Goal: Transaction & Acquisition: Purchase product/service

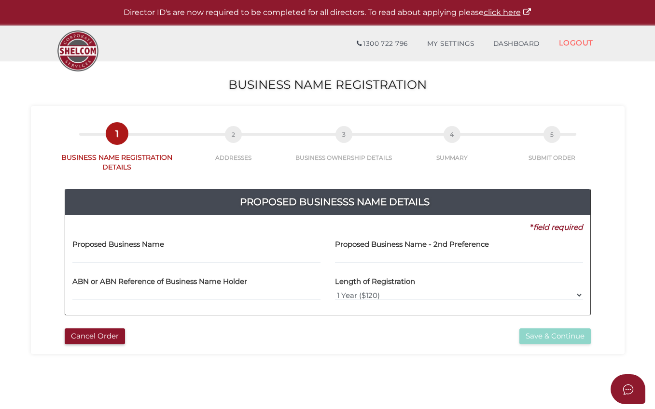
click at [102, 250] on label "Proposed Business Name" at bounding box center [118, 243] width 92 height 20
click at [94, 256] on input "text" at bounding box center [196, 257] width 248 height 11
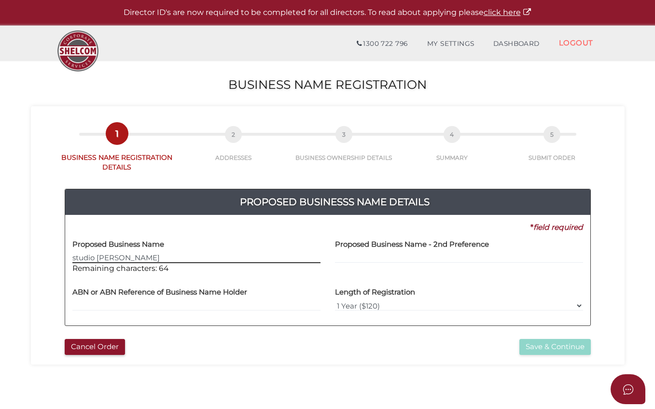
type input "studio ap barber"
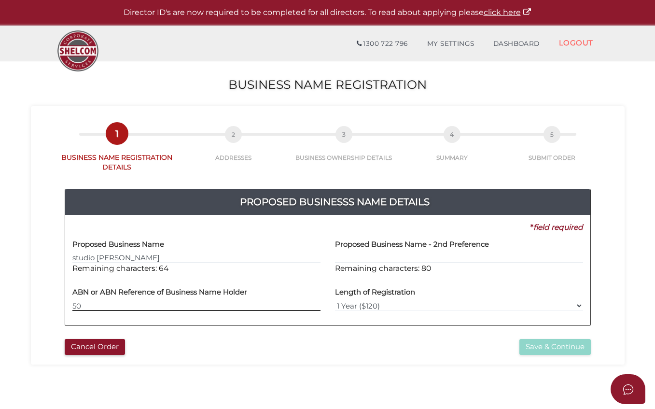
drag, startPoint x: 651, startPoint y: 357, endPoint x: 114, endPoint y: 304, distance: 539.6
click at [114, 304] on input "50" at bounding box center [196, 305] width 248 height 11
type input "50 296 025 436"
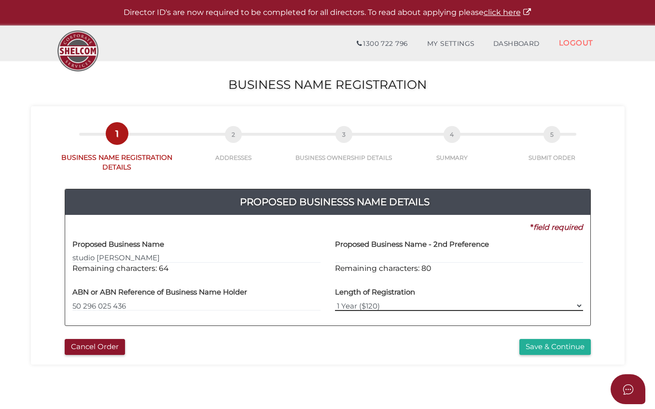
click at [581, 306] on select "1 Year ($120) 3 Years ($175)" at bounding box center [459, 305] width 248 height 11
select select "3"
click at [335, 300] on select "1 Year ($120) 3 Years ($175)" at bounding box center [459, 305] width 248 height 11
click at [542, 348] on button "Save & Continue" at bounding box center [554, 347] width 71 height 16
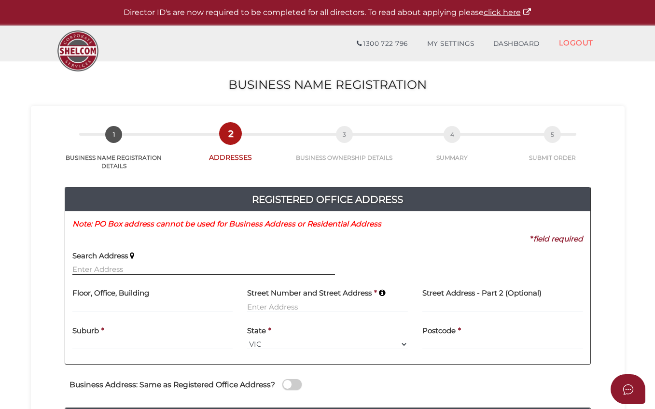
click at [138, 266] on input "text" at bounding box center [203, 269] width 262 height 11
click at [92, 263] on label "Search Address" at bounding box center [99, 254] width 55 height 20
click at [95, 269] on input "text" at bounding box center [203, 269] width 262 height 11
click at [137, 269] on input "text" at bounding box center [203, 269] width 262 height 11
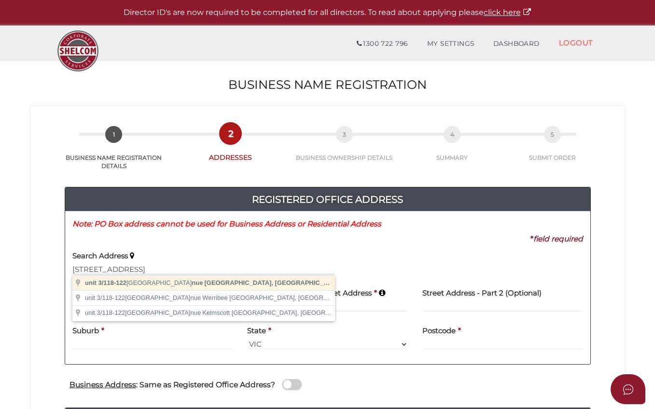
type input "unit 3/118-122 Railway Avenue, Ringwood East VIC, Australia"
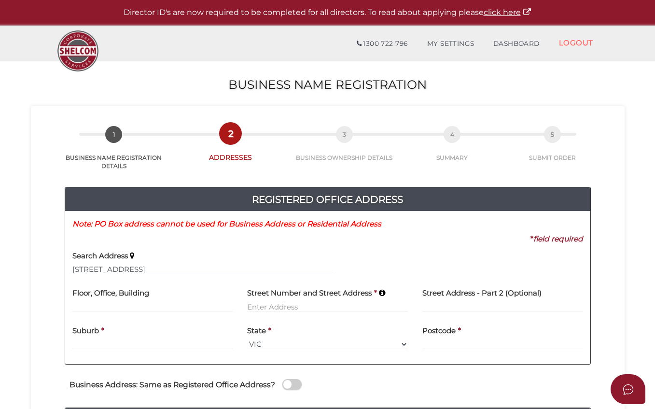
type input "unit 3"
type input "[STREET_ADDRESS]"
type input "[GEOGRAPHIC_DATA]"
select select "VIC"
type input "3135"
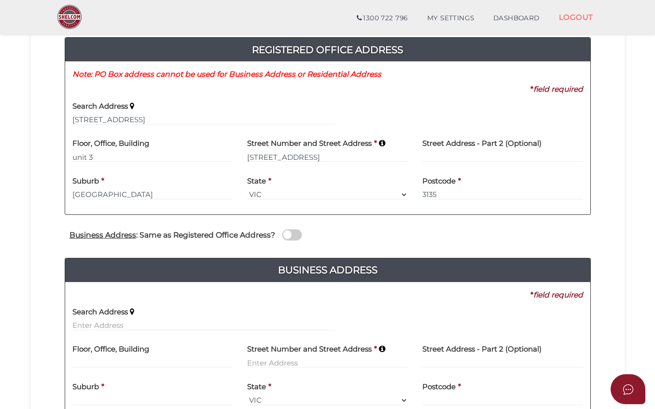
scroll to position [145, 0]
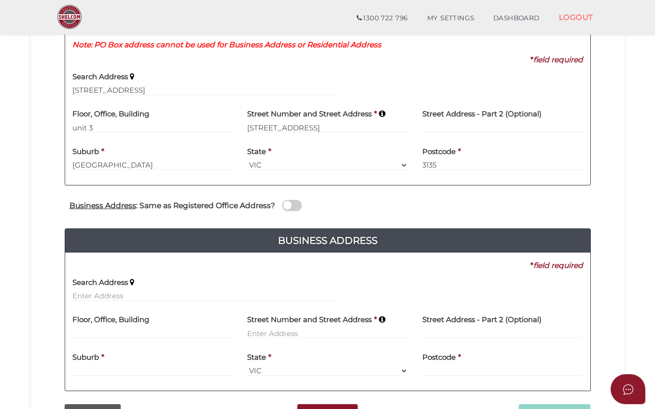
click at [286, 208] on span at bounding box center [291, 205] width 19 height 11
click at [0, 0] on input "checkbox" at bounding box center [0, 0] width 0 height 0
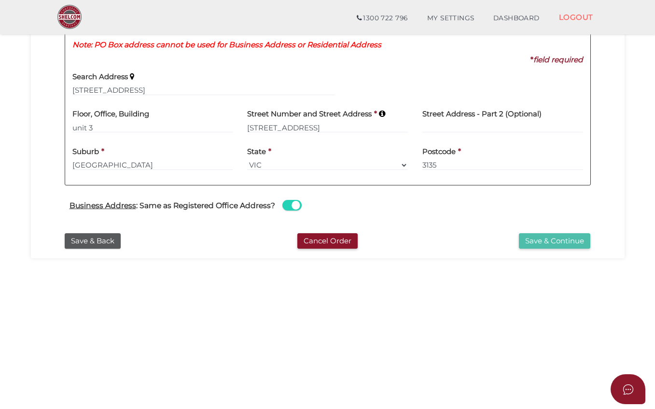
click at [566, 243] on button "Save & Continue" at bounding box center [554, 241] width 71 height 16
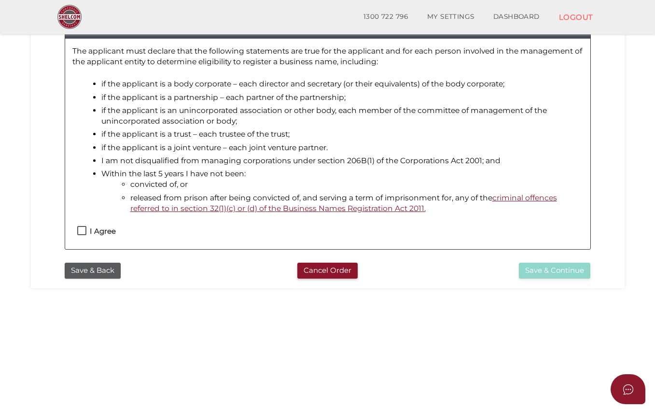
scroll to position [96, 0]
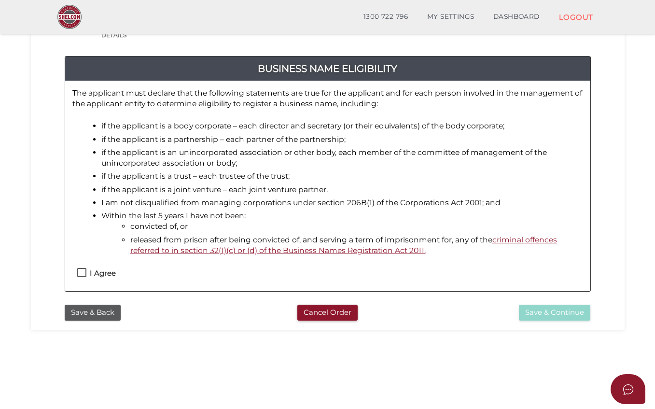
click at [82, 271] on label "I Agree" at bounding box center [96, 275] width 39 height 12
checkbox input "true"
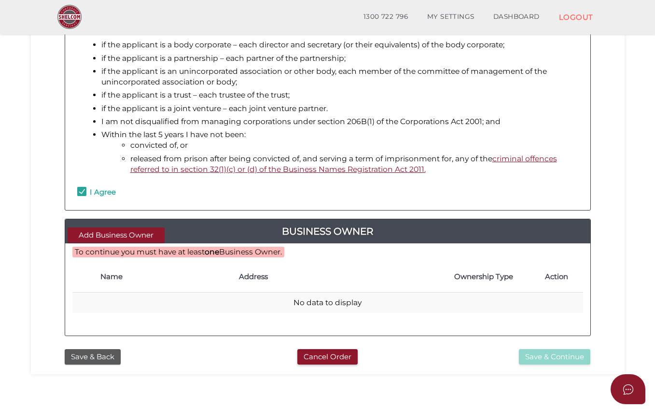
scroll to position [254, 0]
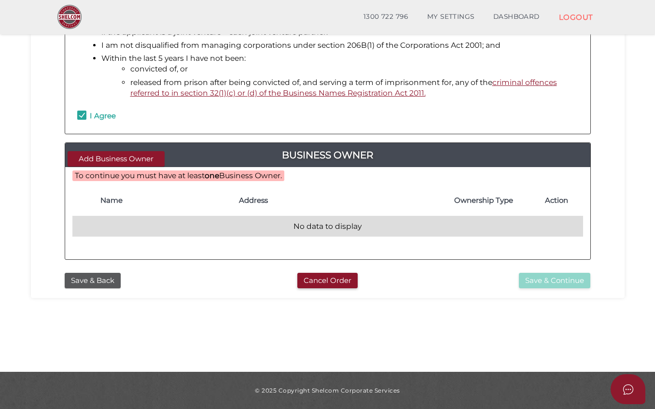
click at [108, 229] on td "No data to display" at bounding box center [327, 226] width 510 height 21
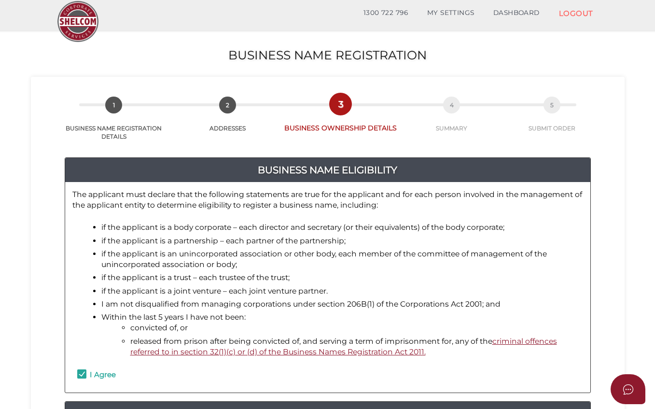
scroll to position [0, 0]
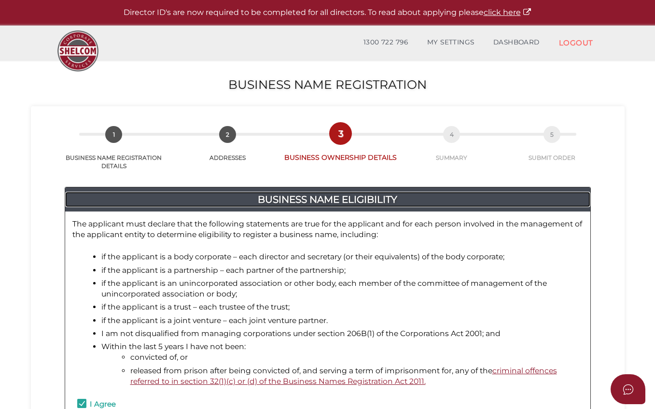
click at [343, 201] on h4 "BUSINESS NAME ELIGIBILITY" at bounding box center [327, 199] width 525 height 15
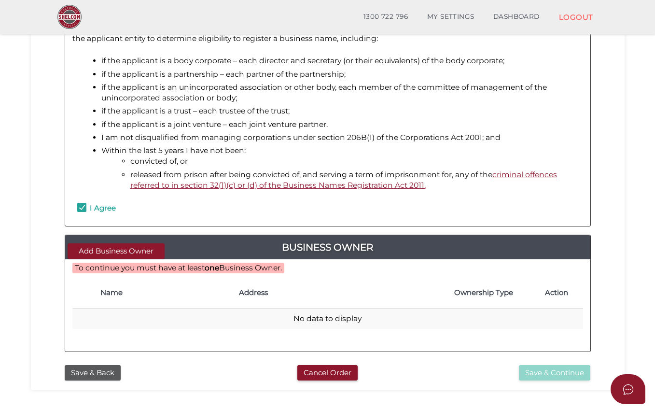
scroll to position [145, 0]
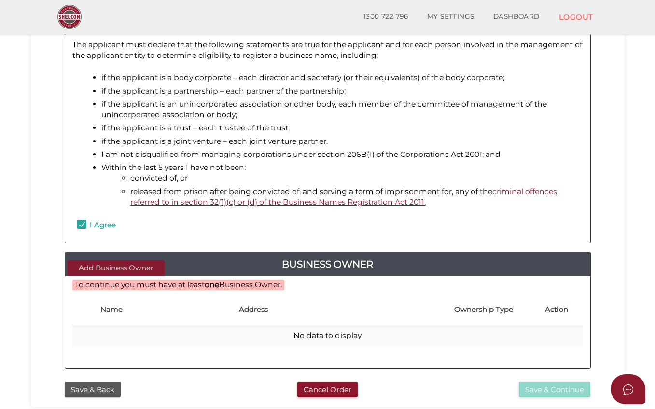
click at [91, 270] on button "Add Business Owner" at bounding box center [116, 268] width 97 height 16
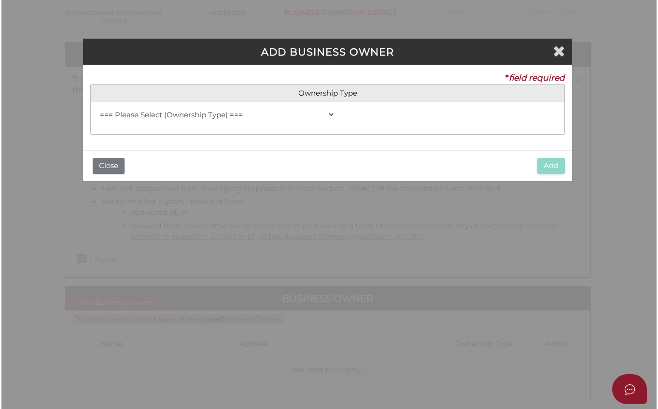
scroll to position [0, 0]
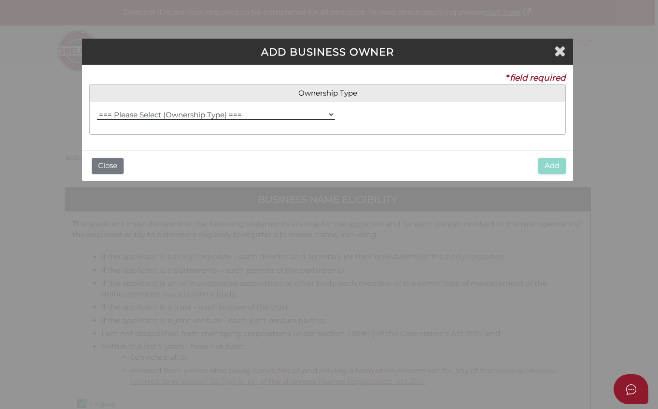
click at [127, 114] on select "=== Please Select (Ownership Type) === Individual Company Trust - Individual Tr…" at bounding box center [216, 114] width 238 height 11
select select "Individual"
click at [97, 109] on select "=== Please Select (Ownership Type) === Individual Company Trust - Individual Tr…" at bounding box center [216, 114] width 238 height 11
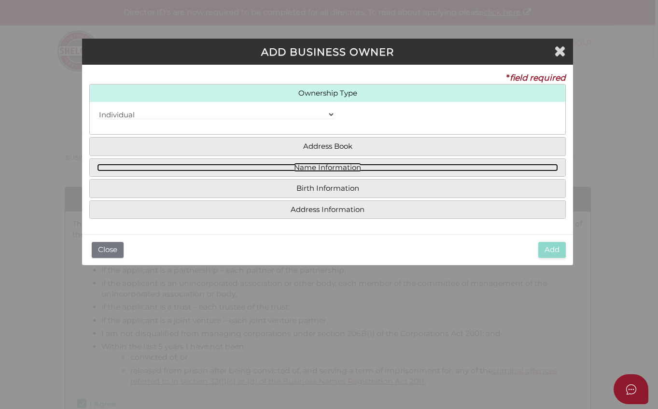
click at [315, 167] on link "Name Information" at bounding box center [327, 168] width 461 height 8
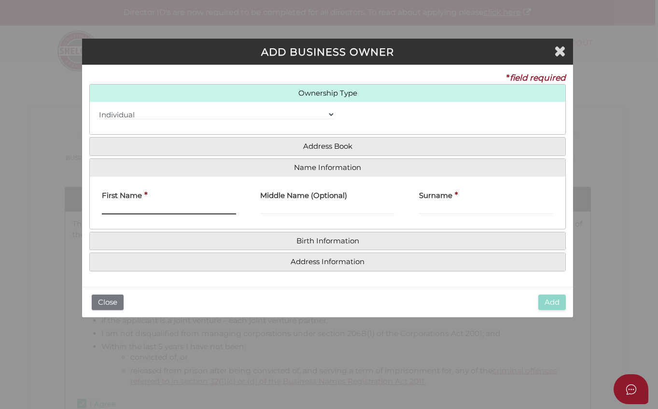
click at [148, 207] on input "First Name" at bounding box center [169, 209] width 135 height 11
type input "Aran"
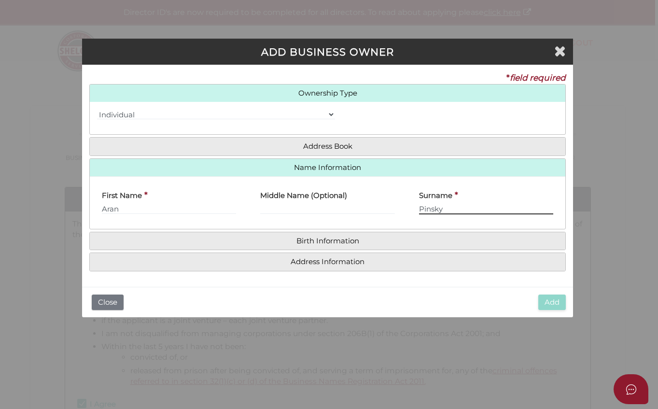
type input "Pinsky"
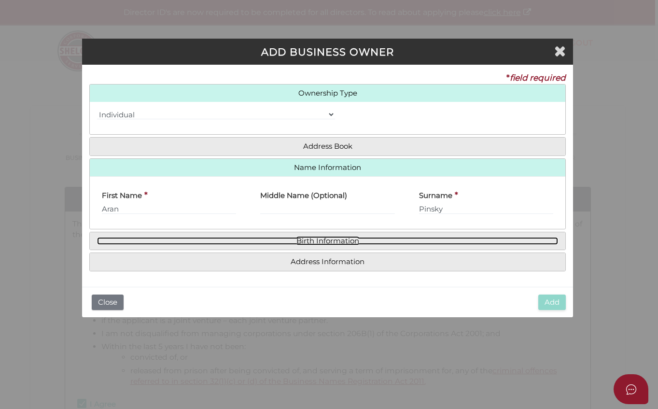
click at [330, 238] on link "Birth Information" at bounding box center [327, 241] width 461 height 8
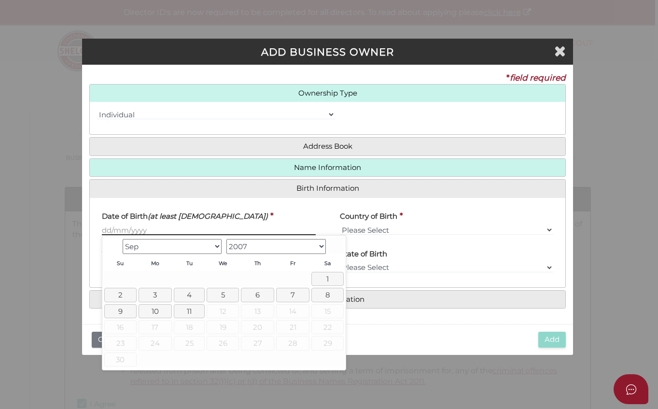
click at [156, 228] on input "text" at bounding box center [209, 229] width 214 height 11
click at [219, 293] on link "5" at bounding box center [222, 295] width 32 height 14
drag, startPoint x: 138, startPoint y: 228, endPoint x: 152, endPoint y: 227, distance: 14.5
click at [148, 230] on input "05/09/2007" at bounding box center [209, 229] width 214 height 11
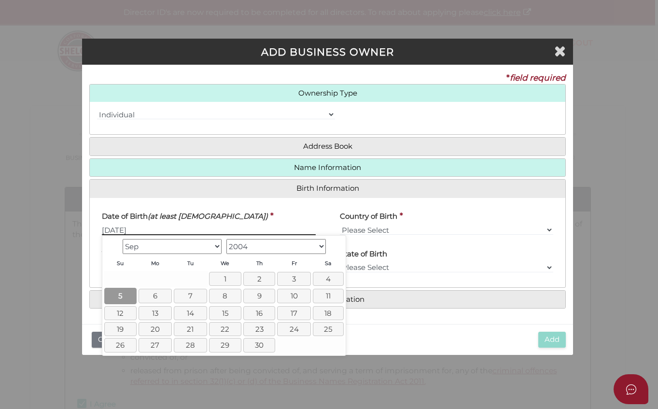
type input "05/09/2004"
click at [124, 293] on link "5" at bounding box center [120, 296] width 32 height 16
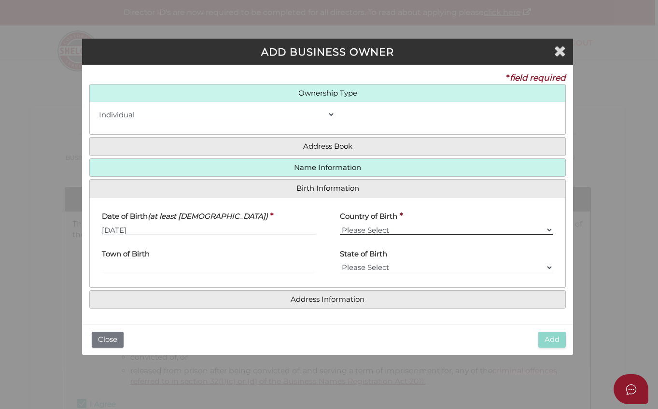
click at [385, 227] on select "Please Select v Australia Afghanistan Albania Algeria American Samoa Andorra An…" at bounding box center [447, 229] width 214 height 11
select select "[GEOGRAPHIC_DATA]"
click at [340, 224] on select "Please Select v Australia Afghanistan Albania Algeria American Samoa Andorra An…" at bounding box center [447, 229] width 214 height 11
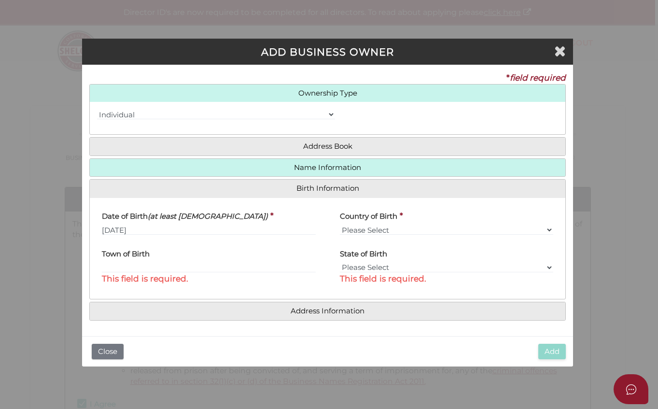
click at [129, 273] on span "This field is required." at bounding box center [209, 279] width 214 height 12
click at [129, 269] on input "text" at bounding box center [209, 267] width 214 height 11
type input "Melbourne"
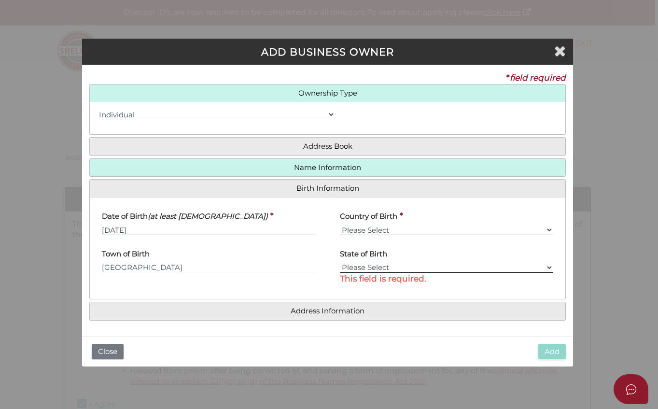
select select "VIC"
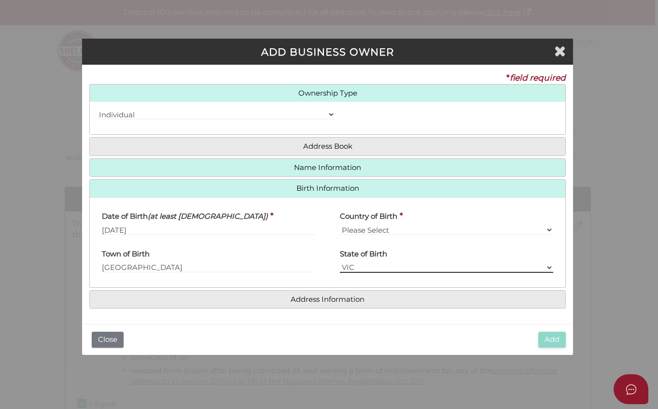
click at [550, 267] on select "Please Select VIC ACT NSW NT QLD TAS WA SA" at bounding box center [447, 267] width 214 height 11
click at [340, 262] on select "Please Select VIC ACT NSW NT QLD TAS WA SA" at bounding box center [447, 267] width 214 height 11
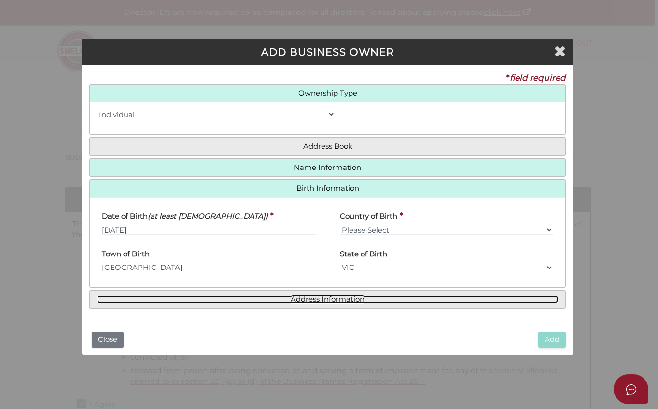
click at [343, 301] on link "Address Information" at bounding box center [327, 299] width 461 height 8
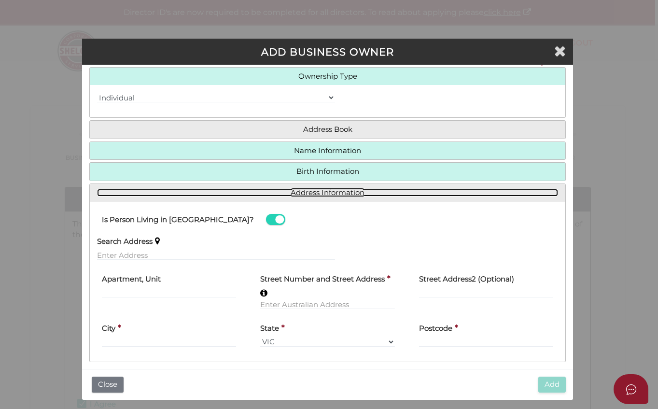
scroll to position [26, 0]
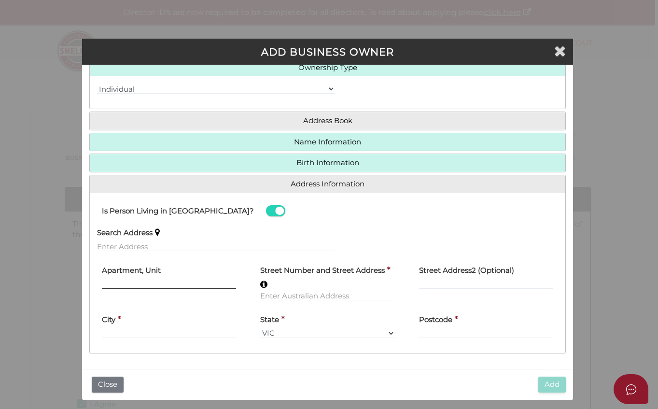
click at [145, 281] on input "text" at bounding box center [169, 283] width 135 height 11
click at [267, 289] on div "Street Number and Street Address *" at bounding box center [327, 280] width 135 height 42
click at [266, 293] on input "text" at bounding box center [327, 295] width 135 height 11
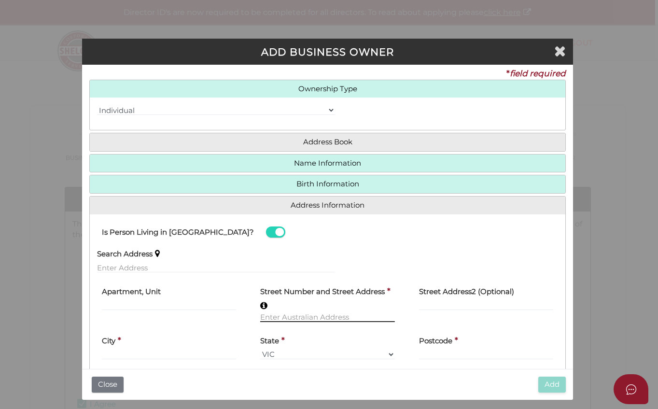
click at [275, 316] on input "text" at bounding box center [327, 316] width 135 height 11
type input "43 Genoa Street"
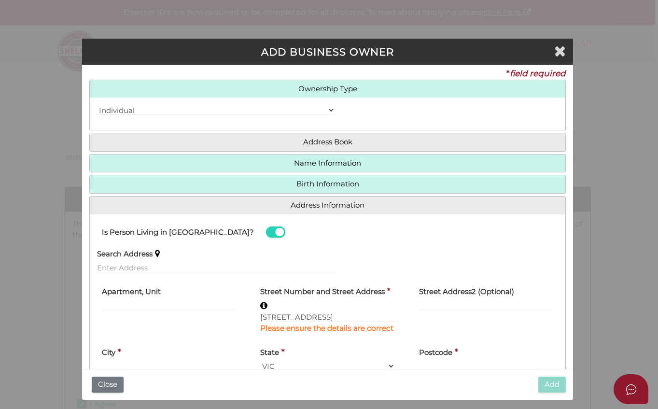
click at [138, 360] on div "City *" at bounding box center [169, 356] width 135 height 30
click at [131, 362] on div "City *" at bounding box center [169, 356] width 135 height 30
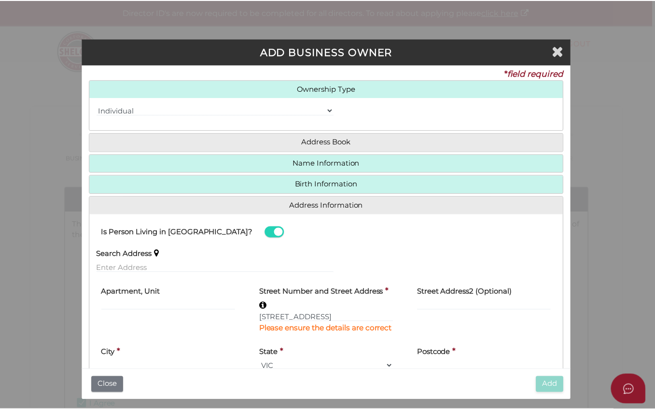
scroll to position [49, 0]
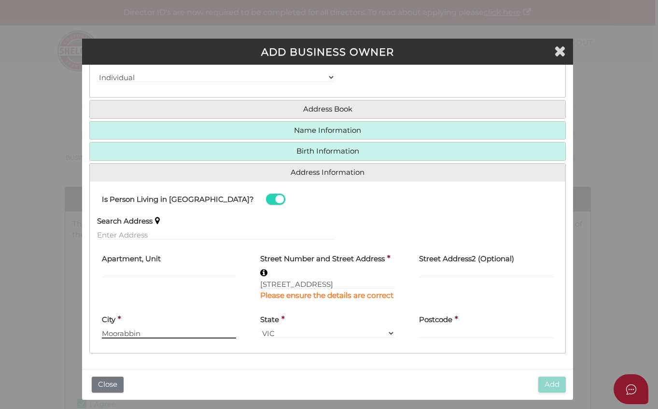
type input "Moorabbin"
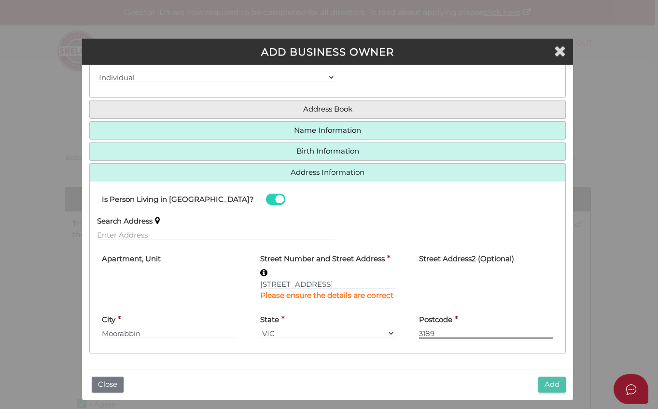
type input "3189"
click at [546, 385] on button "Add" at bounding box center [551, 384] width 27 height 16
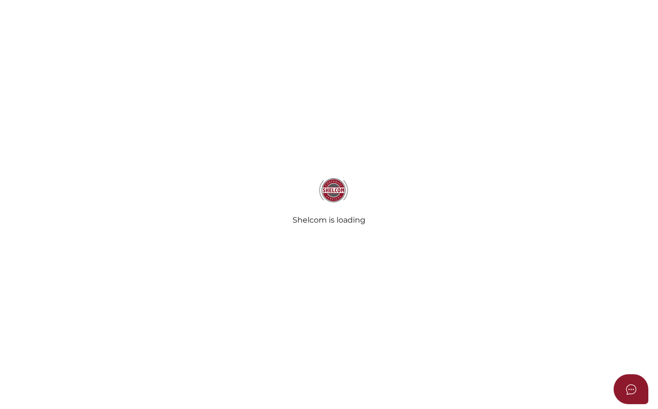
checkbox input "true"
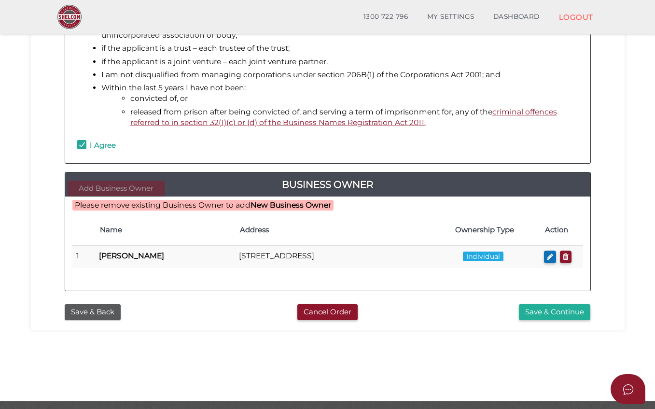
scroll to position [241, 0]
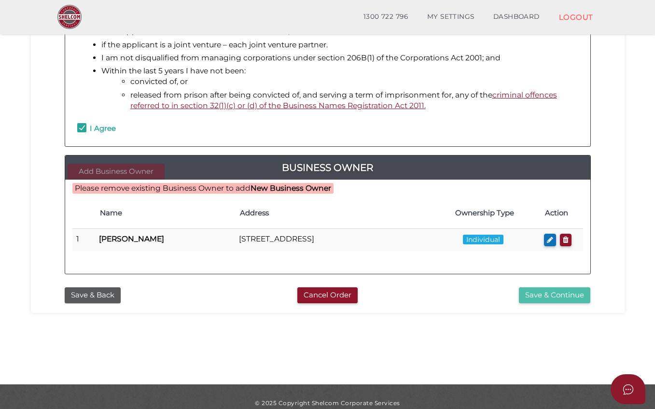
click at [549, 295] on button "Save & Continue" at bounding box center [554, 295] width 71 height 16
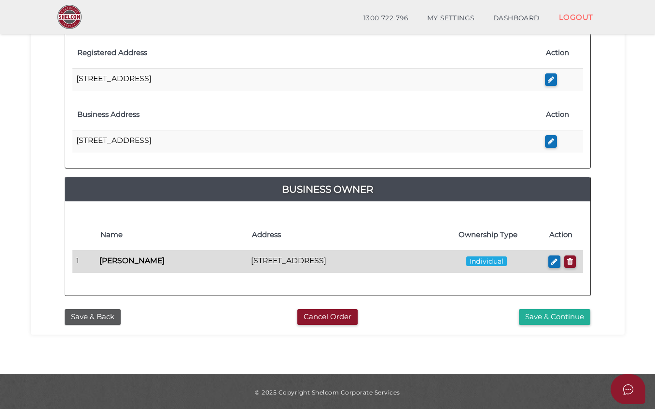
scroll to position [259, 0]
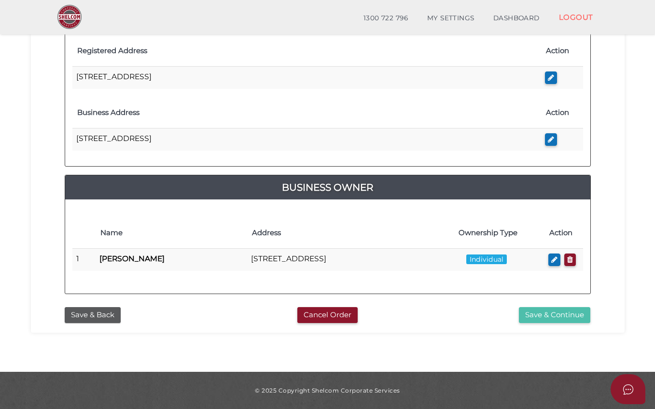
click at [554, 315] on button "Save & Continue" at bounding box center [554, 315] width 71 height 16
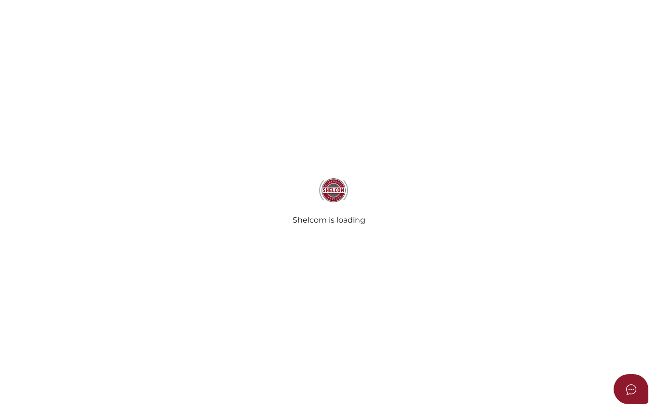
radio input "true"
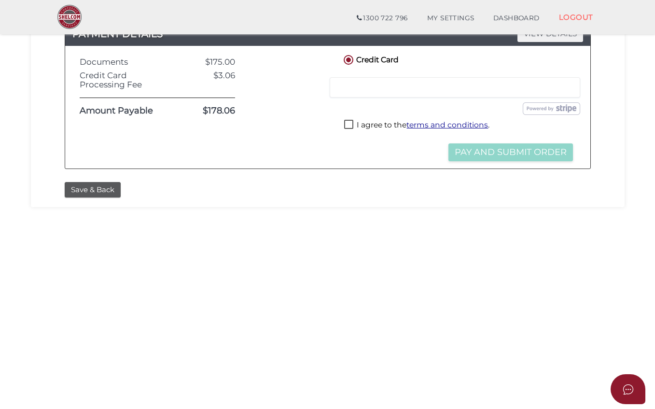
scroll to position [193, 0]
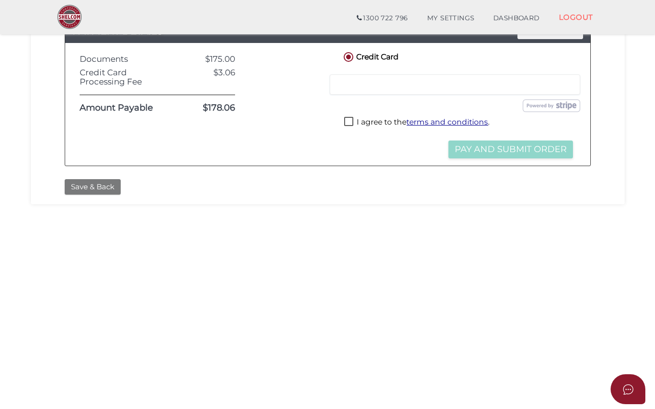
click at [96, 191] on button "Save & Back" at bounding box center [93, 187] width 56 height 16
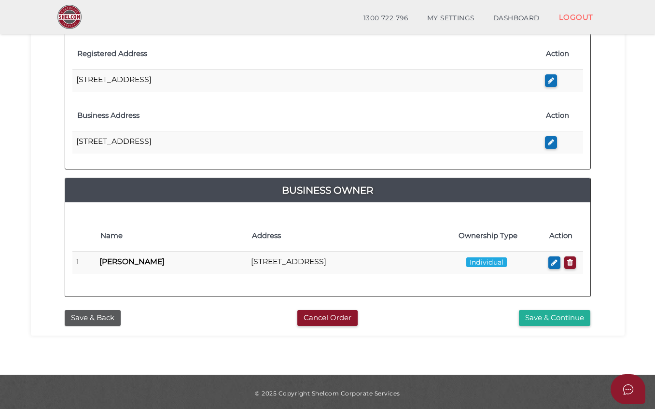
scroll to position [259, 0]
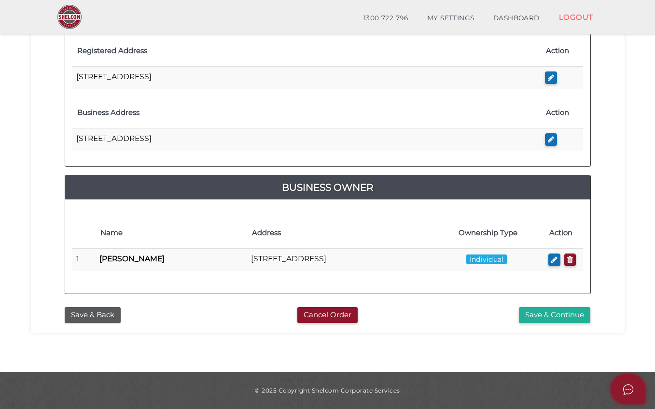
click at [631, 384] on icon "Open asap" at bounding box center [628, 389] width 12 height 12
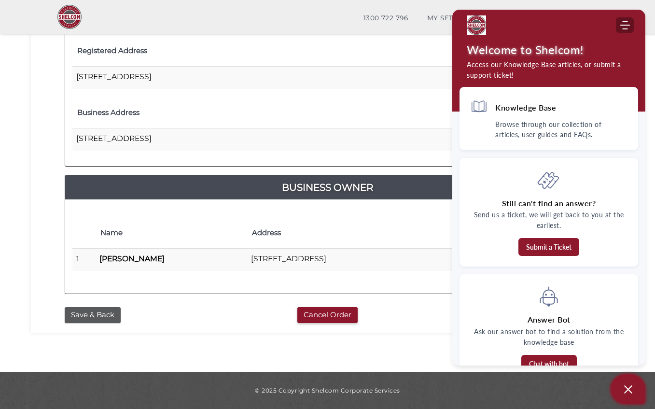
click at [625, 27] on icon "Modules Menu" at bounding box center [625, 25] width 10 height 10
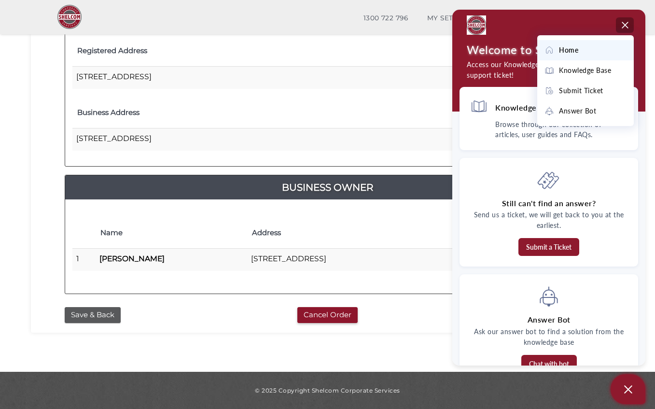
click at [334, 341] on section "Business Name Registration 26e5b7fbda7e736b213ca63a6eabc225 1 BUSINESS NAME REG…" at bounding box center [327, 69] width 655 height 605
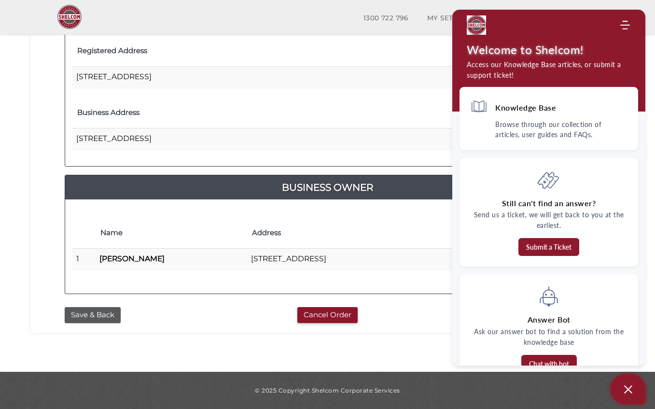
click at [631, 24] on div "Home Knowledge Base Submit Ticket Answer Bot" at bounding box center [548, 24] width 193 height 19
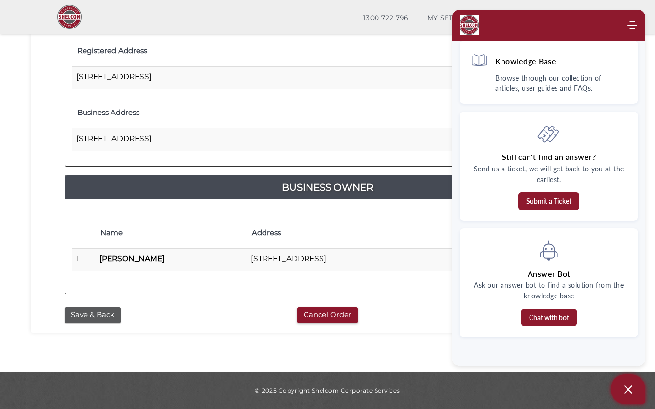
click at [550, 348] on div "Knowledge Base Browse through our collection of articles, user guides and FAQs.…" at bounding box center [548, 215] width 193 height 349
click at [411, 350] on section "Business Name Registration 26e5b7fbda7e736b213ca63a6eabc225 1 BUSINESS NAME REG…" at bounding box center [327, 69] width 655 height 605
click at [463, 27] on img "Company logo" at bounding box center [468, 24] width 19 height 19
click at [527, 316] on button "Chat with bot" at bounding box center [548, 317] width 55 height 18
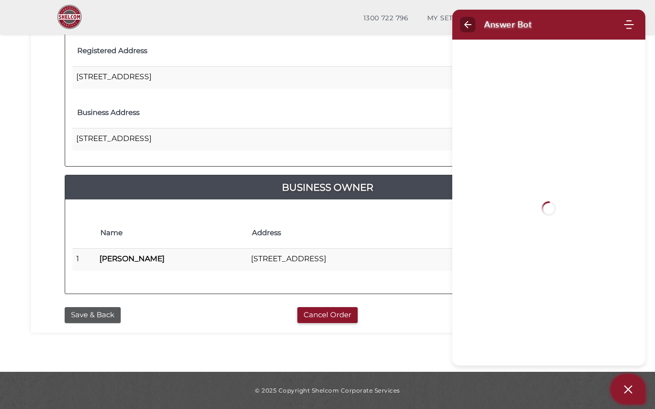
click at [466, 25] on use "Back" at bounding box center [467, 24] width 7 height 7
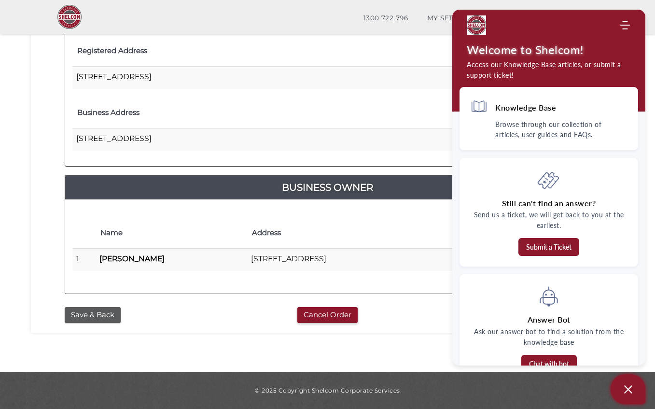
drag, startPoint x: 622, startPoint y: 21, endPoint x: 582, endPoint y: 32, distance: 41.4
click at [618, 23] on div "Home Knowledge Base Submit Ticket Answer Bot" at bounding box center [548, 24] width 193 height 19
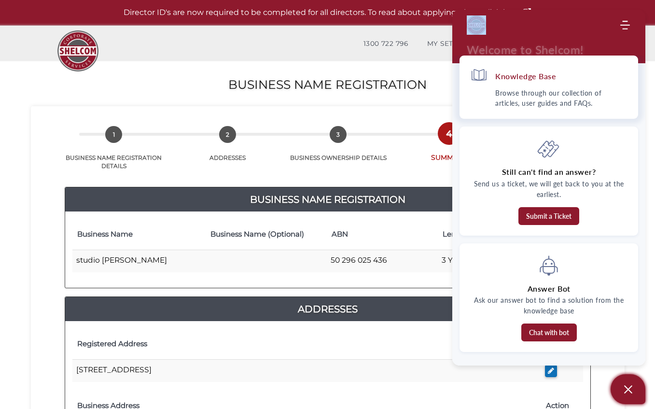
scroll to position [0, 0]
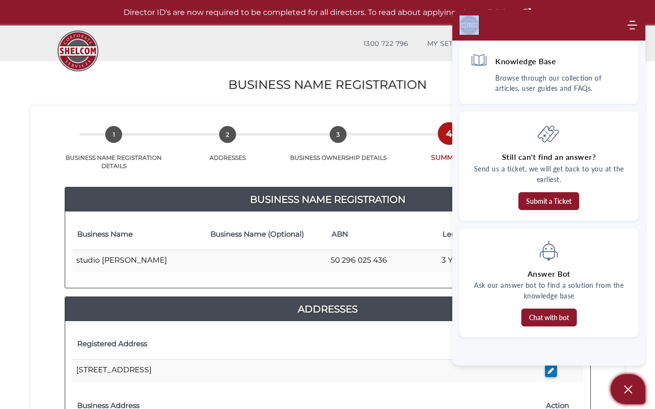
click at [619, 388] on button "Open asap" at bounding box center [627, 389] width 35 height 30
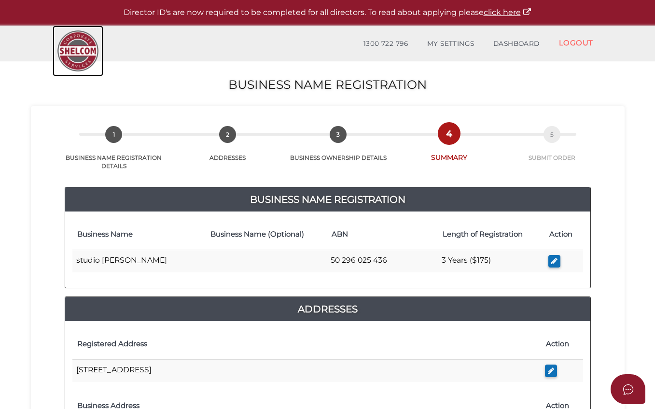
click at [87, 43] on img at bounding box center [78, 51] width 51 height 51
